Goal: Entertainment & Leisure: Consume media (video, audio)

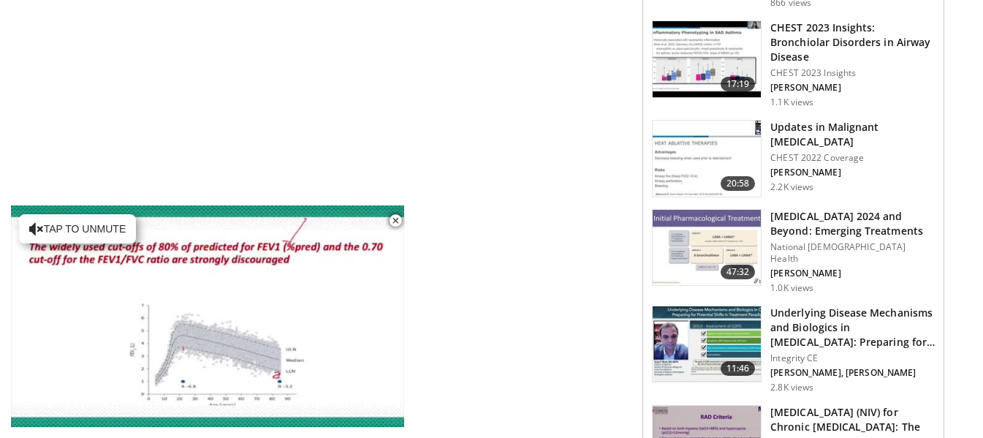
scroll to position [1754, 0]
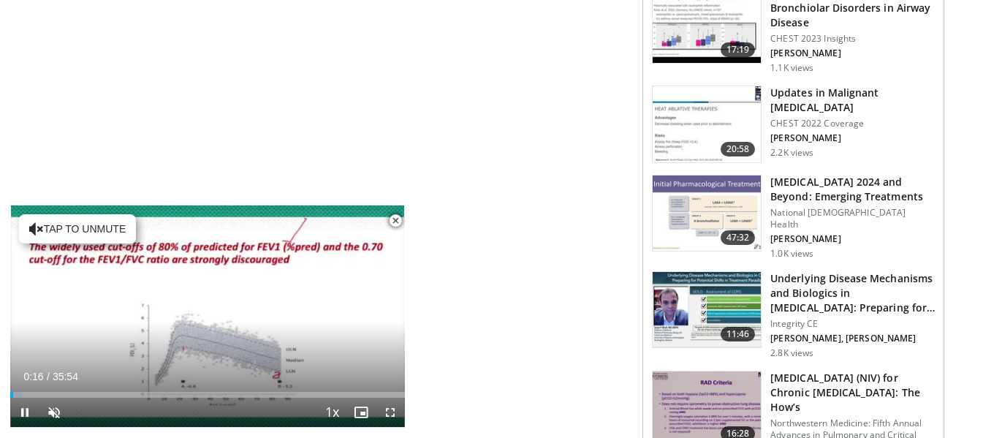
click at [393, 219] on span "Video Player" at bounding box center [395, 220] width 29 height 29
